Goal: Find specific page/section: Find specific page/section

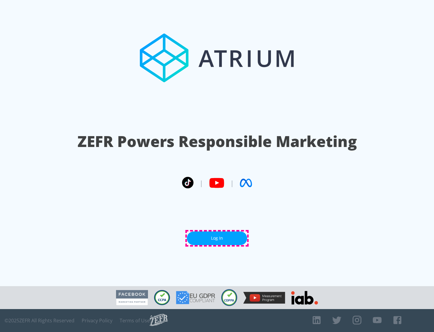
click at [217, 238] on link "Log In" at bounding box center [217, 238] width 60 height 14
